Goal: Register for event/course

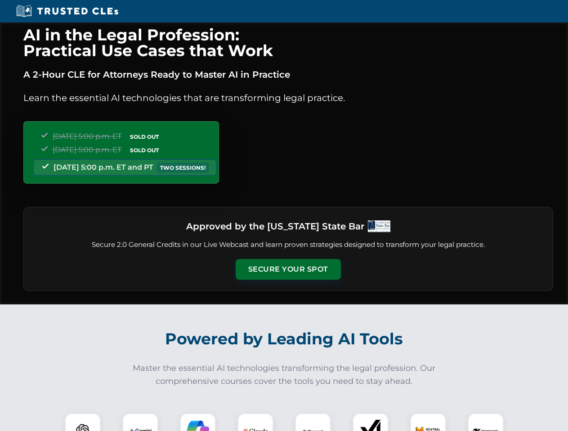
click at [288, 270] on button "Secure Your Spot" at bounding box center [287, 269] width 105 height 21
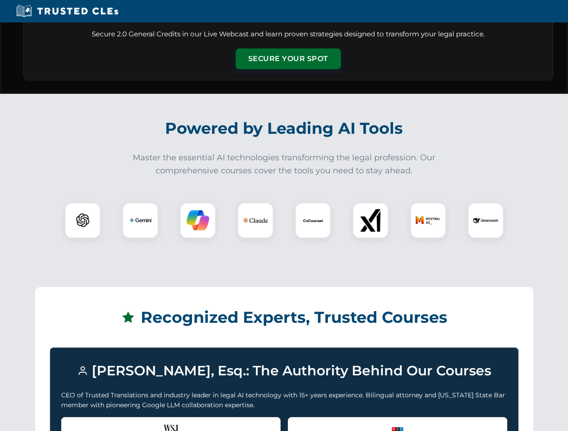
click at [83, 422] on div "Recognized by the WSJ [PERSON_NAME] was featured for his expertise in AI legal …" at bounding box center [170, 435] width 219 height 36
